Goal: Task Accomplishment & Management: Use online tool/utility

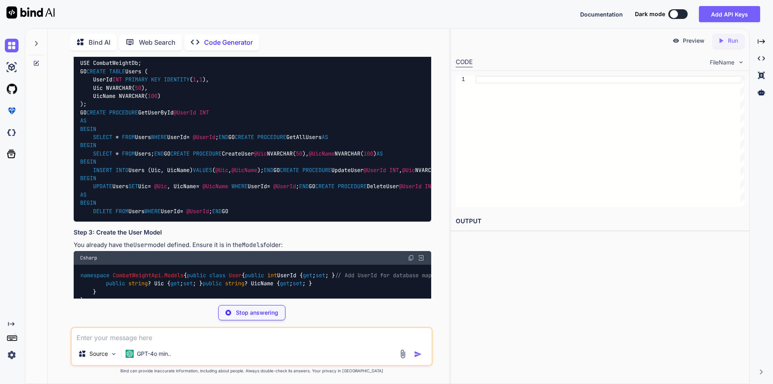
scroll to position [282, 0]
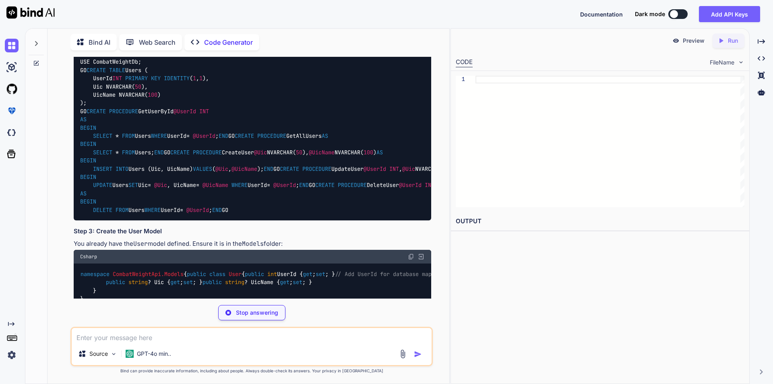
type textarea "x"
type textarea "dotnet new webapi -n CombatWeightApi cd CombatWeightApi"
type textarea "x"
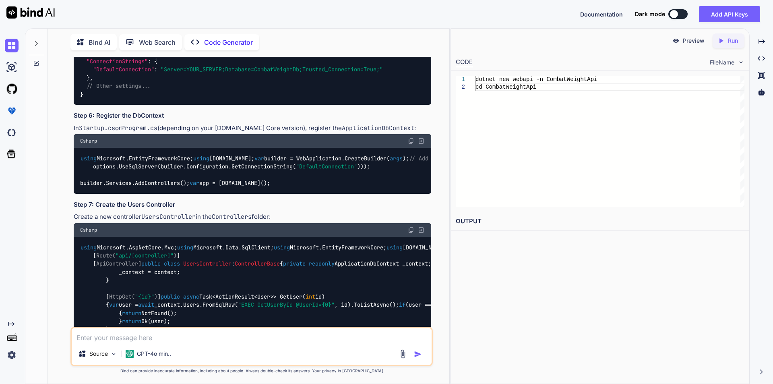
scroll to position [685, 0]
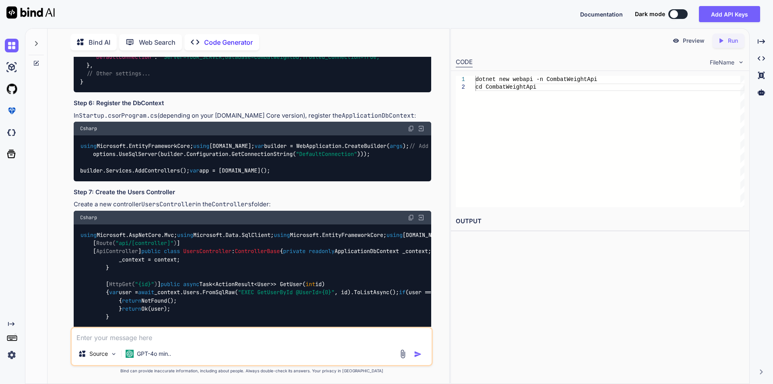
drag, startPoint x: 106, startPoint y: 175, endPoint x: 226, endPoint y: 192, distance: 121.3
copy code "public int UserId { get ; set ; } // Add UserId for database mapping public str…"
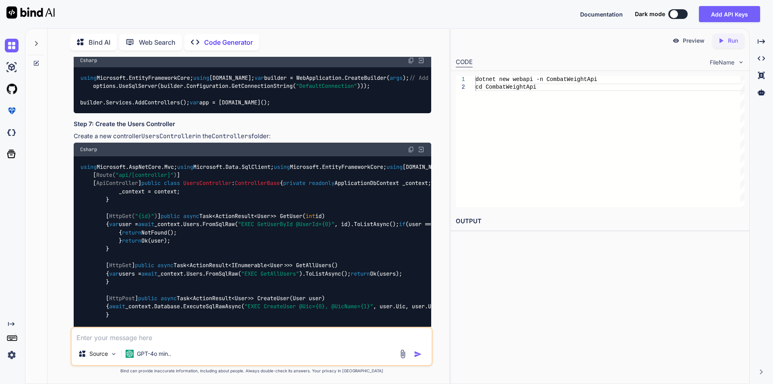
scroll to position [806, 0]
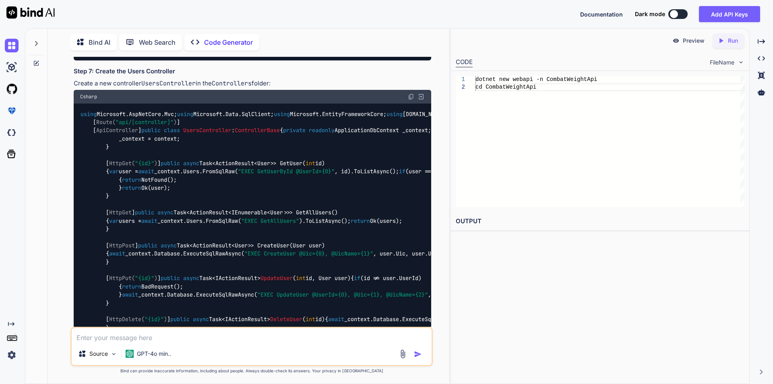
drag, startPoint x: 169, startPoint y: 118, endPoint x: 201, endPoint y: 120, distance: 32.3
drag, startPoint x: 130, startPoint y: 121, endPoint x: 202, endPoint y: 120, distance: 71.7
copy code "ApplicationDbContext"
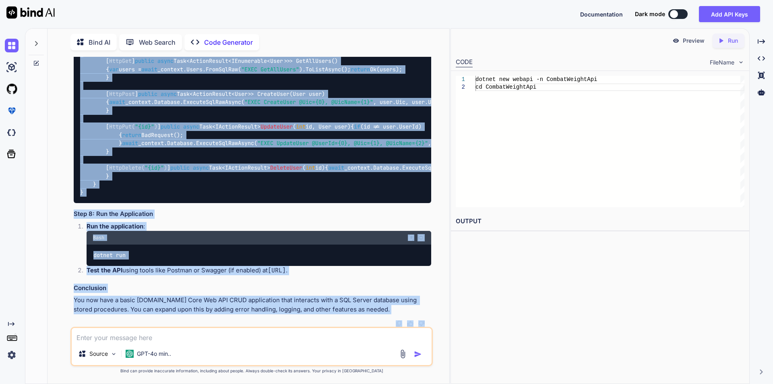
scroll to position [1706, 0]
drag, startPoint x: 82, startPoint y: 114, endPoint x: 106, endPoint y: 195, distance: 84.6
click at [106, 195] on div "using Microsoft.AspNetCore.Mvc; using Microsoft.Data.SqlClient; using Microsoft…" at bounding box center [253, 77] width 358 height 251
copy code "using Microsoft.AspNetCore.Mvc; using Microsoft.Data.SqlClient; using Microsoft…"
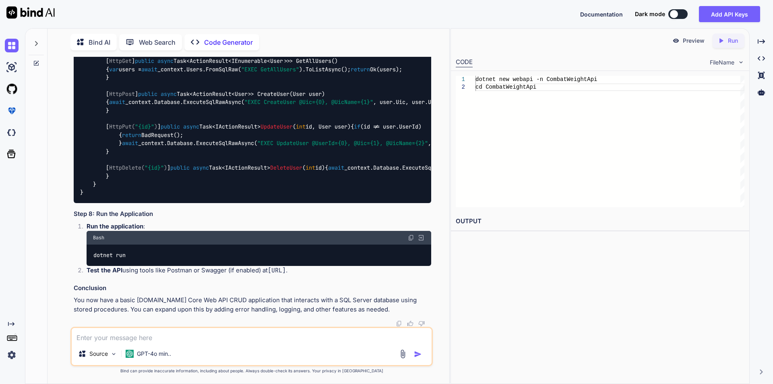
click at [299, 286] on h3 "Conclusion" at bounding box center [253, 288] width 358 height 9
